Goal: Task Accomplishment & Management: Complete application form

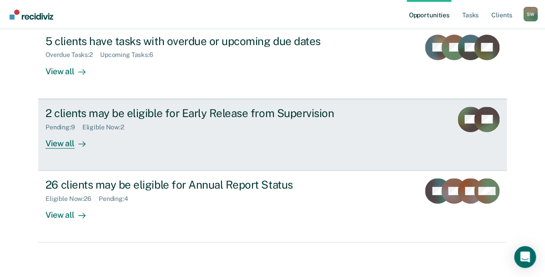
scroll to position [110, 0]
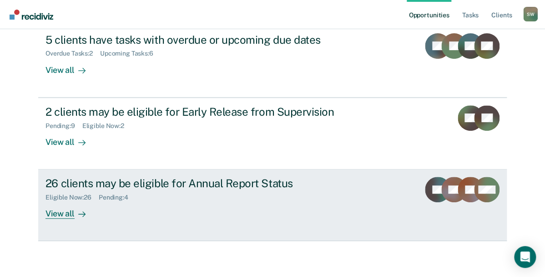
click at [56, 215] on div "View all" at bounding box center [70, 210] width 51 height 18
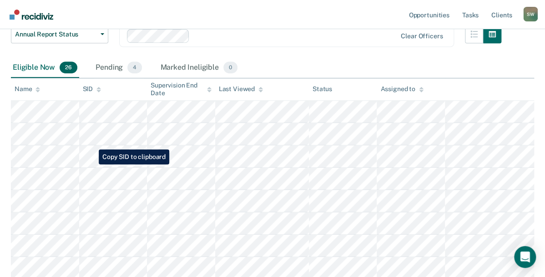
scroll to position [136, 0]
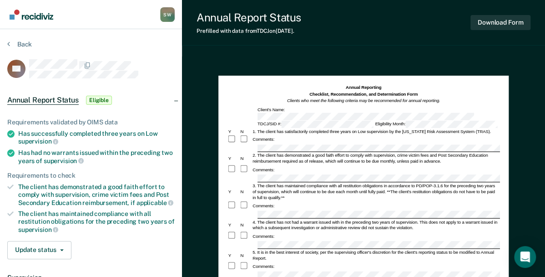
click at [413, 190] on div "3. The client has maintained compliance with all restitution obligations in acc…" at bounding box center [375, 192] width 248 height 18
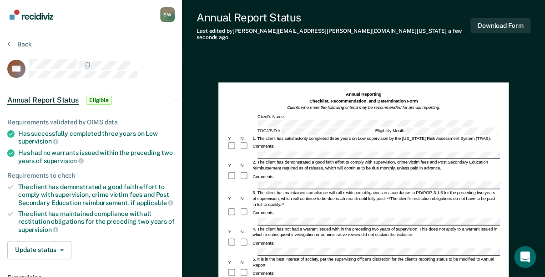
click at [387, 207] on div "Comments:" at bounding box center [363, 212] width 272 height 10
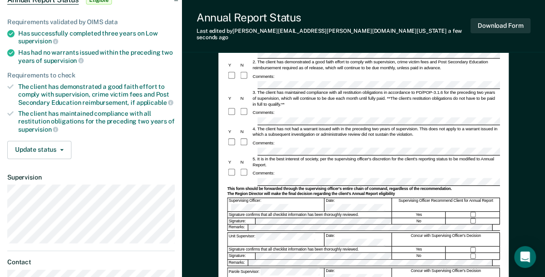
scroll to position [109, 0]
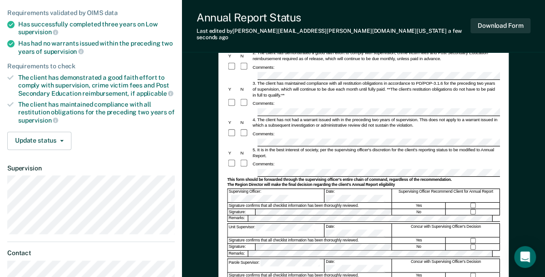
click at [396, 237] on div "Yes" at bounding box center [419, 240] width 54 height 6
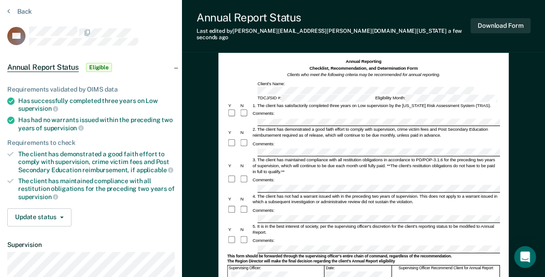
scroll to position [0, 0]
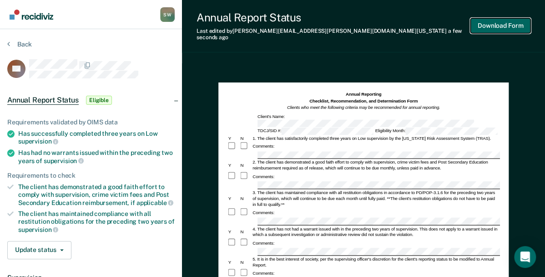
click at [487, 24] on button "Download Form" at bounding box center [500, 25] width 60 height 15
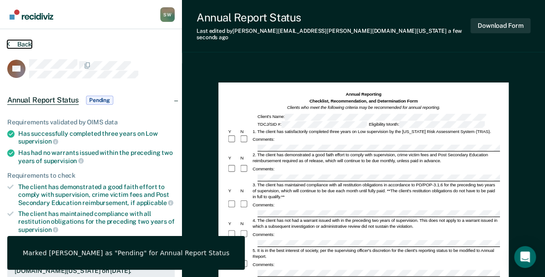
click at [20, 45] on button "Back" at bounding box center [19, 44] width 25 height 8
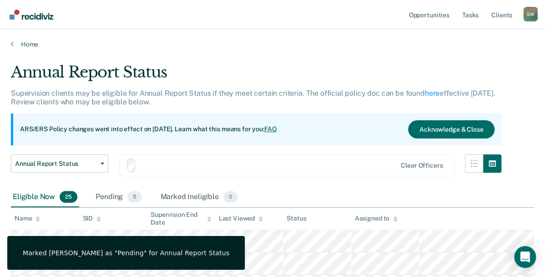
scroll to position [136, 0]
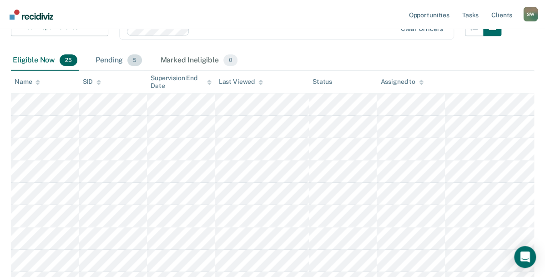
click at [106, 57] on div "Pending 5" at bounding box center [119, 60] width 50 height 20
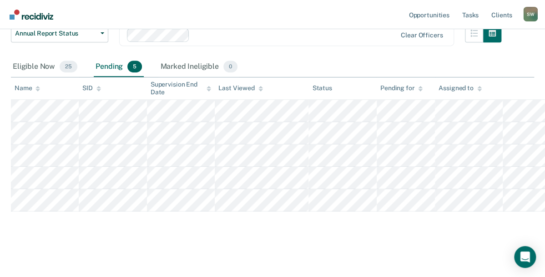
scroll to position [129, 0]
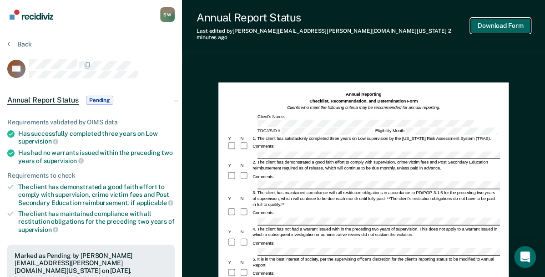
click at [481, 20] on button "Download Form" at bounding box center [500, 25] width 60 height 15
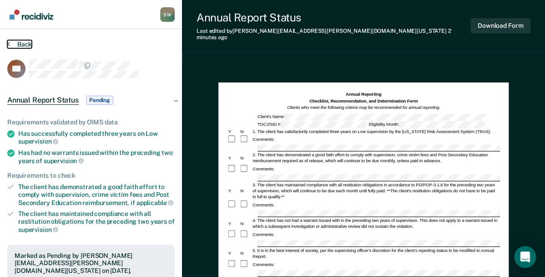
click at [7, 44] on icon at bounding box center [8, 43] width 3 height 7
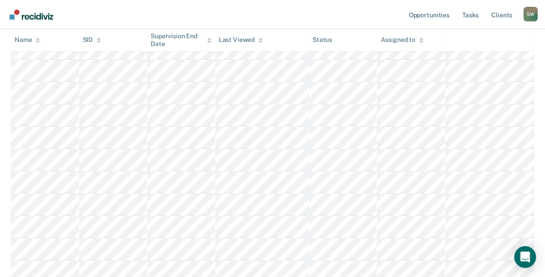
scroll to position [238, 0]
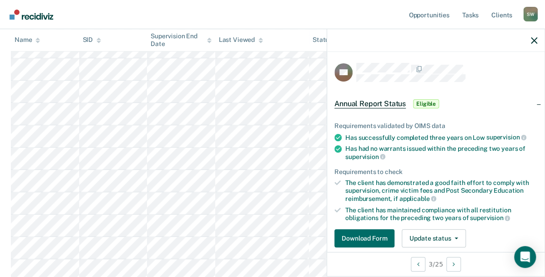
drag, startPoint x: 41, startPoint y: 51, endPoint x: 99, endPoint y: 38, distance: 58.7
click at [99, 38] on icon at bounding box center [98, 39] width 5 height 2
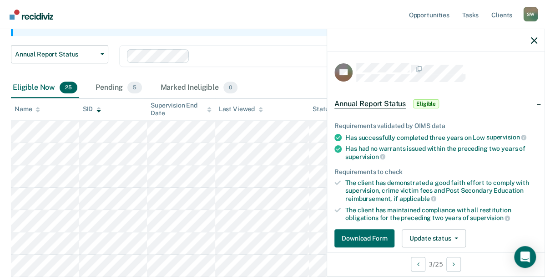
scroll to position [104, 0]
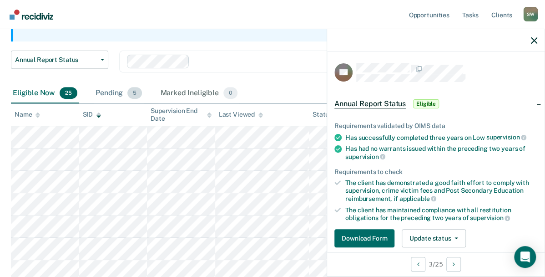
click at [111, 93] on div "Pending 5" at bounding box center [119, 93] width 50 height 20
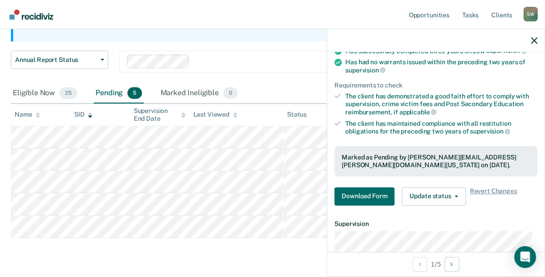
scroll to position [109, 0]
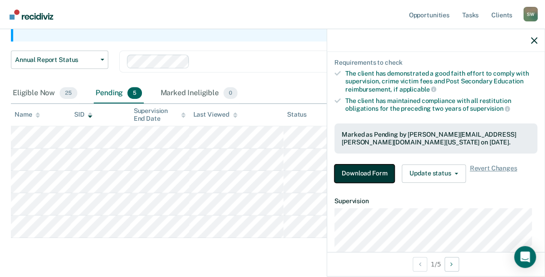
click at [360, 169] on button "Download Form" at bounding box center [364, 173] width 60 height 18
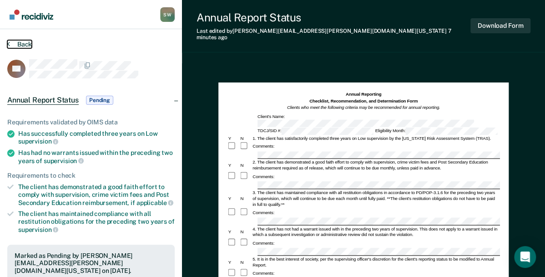
click at [18, 41] on button "Back" at bounding box center [19, 44] width 25 height 8
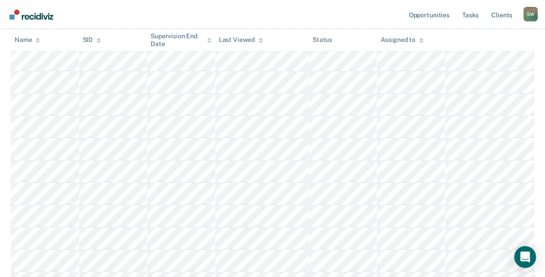
scroll to position [258, 0]
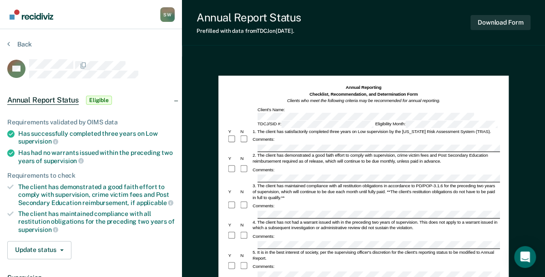
click at [427, 231] on div "Comments:" at bounding box center [363, 236] width 272 height 10
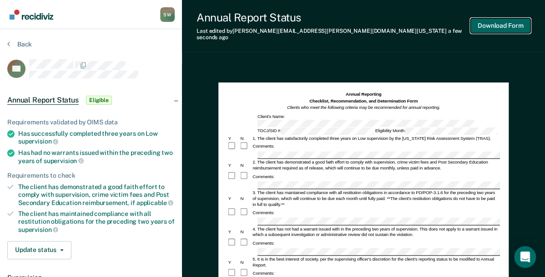
click at [496, 23] on button "Download Form" at bounding box center [500, 25] width 60 height 15
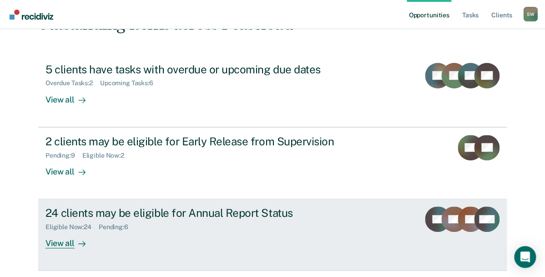
scroll to position [82, 0]
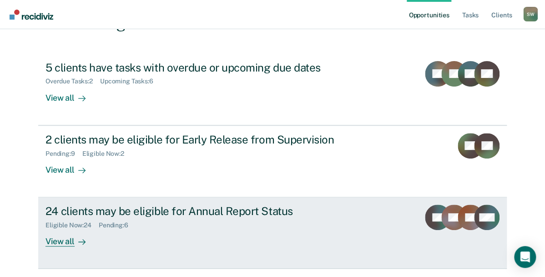
click at [58, 241] on div "View all" at bounding box center [70, 238] width 51 height 18
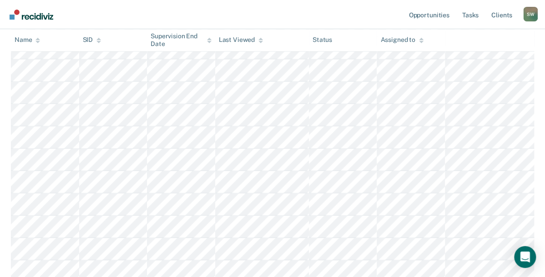
scroll to position [464, 0]
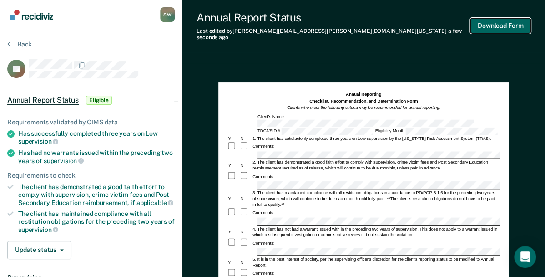
click at [503, 22] on button "Download Form" at bounding box center [500, 25] width 60 height 15
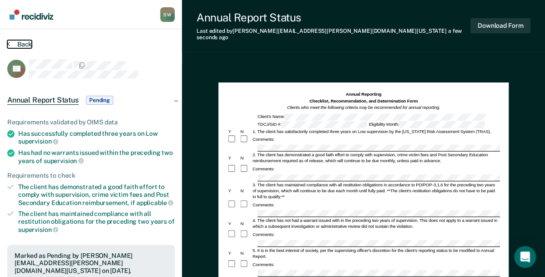
click at [20, 44] on button "Back" at bounding box center [19, 44] width 25 height 8
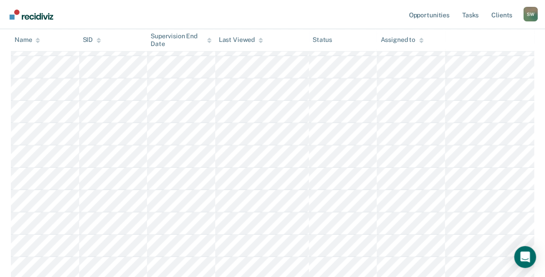
scroll to position [209, 0]
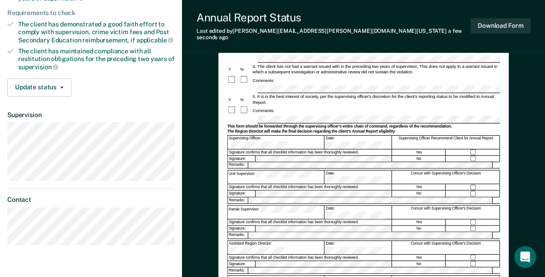
scroll to position [164, 0]
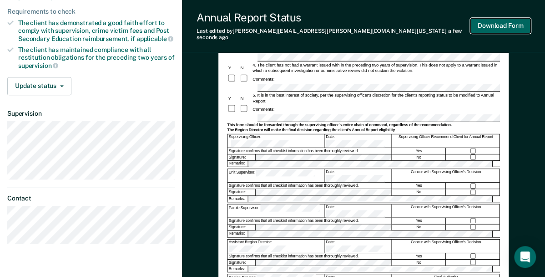
click at [493, 23] on button "Download Form" at bounding box center [500, 25] width 60 height 15
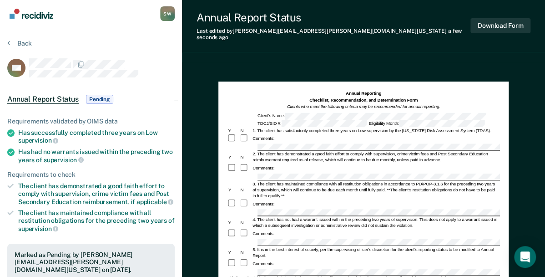
scroll to position [0, 0]
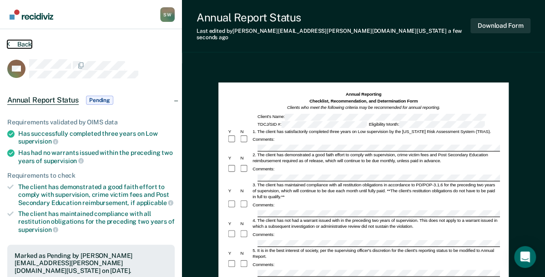
click at [20, 44] on button "Back" at bounding box center [19, 44] width 25 height 8
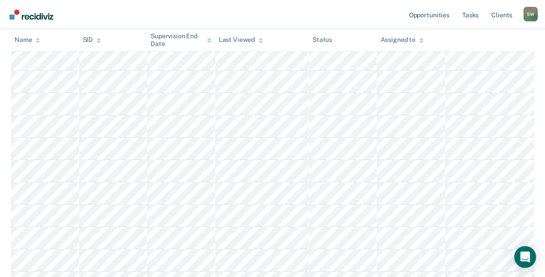
scroll to position [173, 0]
